Goal: Transaction & Acquisition: Purchase product/service

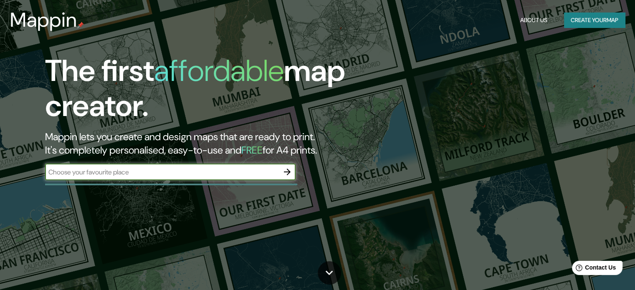
click at [252, 168] on input "text" at bounding box center [162, 172] width 234 height 10
paste input "19.441064768123542, -99.10538886873002"
type input "19.441064768123542, -99.10538886873002"
click at [293, 172] on button "button" at bounding box center [287, 172] width 17 height 17
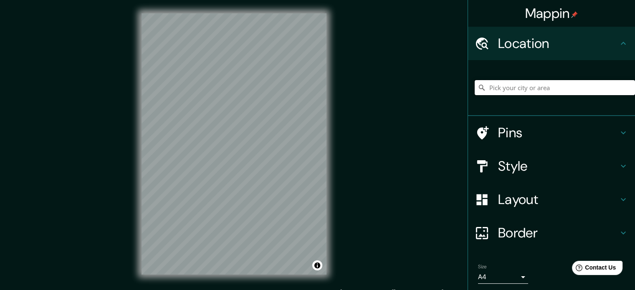
click at [486, 88] on input "Pick your city or area" at bounding box center [555, 87] width 160 height 15
paste input "19.441064768123542, -99.10538886873002"
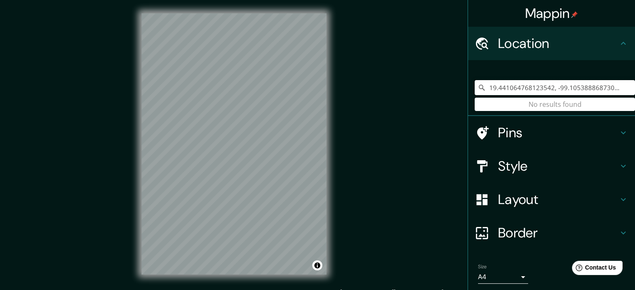
drag, startPoint x: 607, startPoint y: 85, endPoint x: 350, endPoint y: 100, distance: 257.7
click at [350, 100] on div "Mappin Location [GEOGRAPHIC_DATA] No results found Pins Style Layout Border Cho…" at bounding box center [317, 151] width 635 height 302
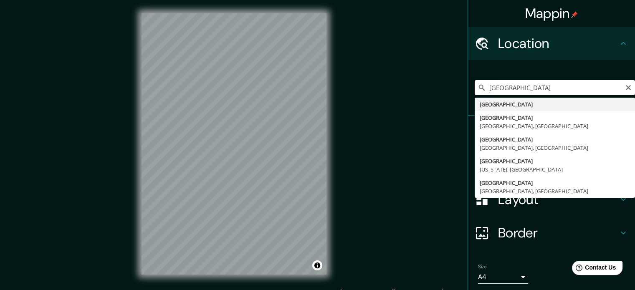
click at [317, 80] on div "Mappin Location parque [GEOGRAPHIC_DATA] [GEOGRAPHIC_DATA] [GEOGRAPHIC_DATA] [G…" at bounding box center [317, 151] width 635 height 302
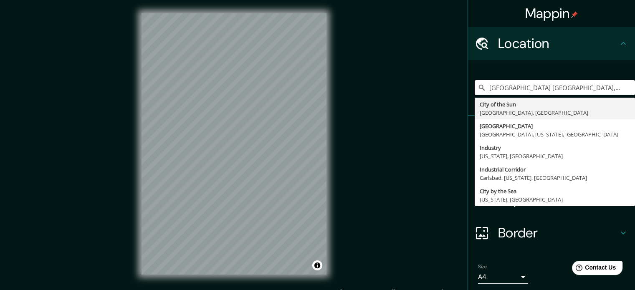
type input "[GEOGRAPHIC_DATA] [GEOGRAPHIC_DATA], [GEOGRAPHIC_DATA], [GEOGRAPHIC_DATA]"
click at [584, 70] on div "[GEOGRAPHIC_DATA] [GEOGRAPHIC_DATA], [GEOGRAPHIC_DATA], [GEOGRAPHIC_DATA] City …" at bounding box center [555, 88] width 160 height 42
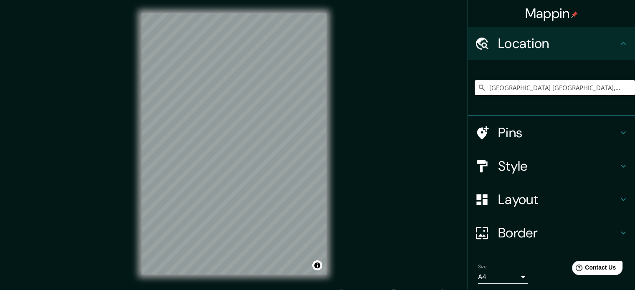
click at [520, 165] on h4 "Style" at bounding box center [558, 166] width 120 height 17
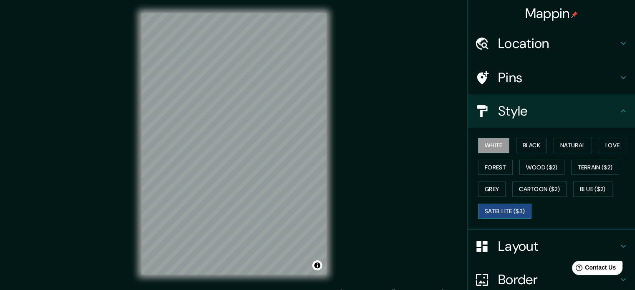
click at [505, 205] on button "Satellite ($3)" at bounding box center [504, 211] width 53 height 15
